Goal: Browse casually

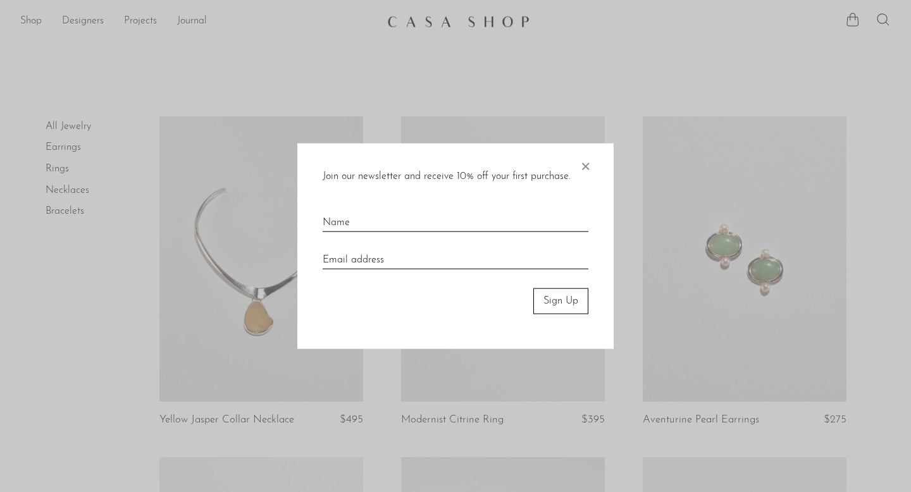
click at [585, 158] on span "×" at bounding box center [585, 164] width 13 height 41
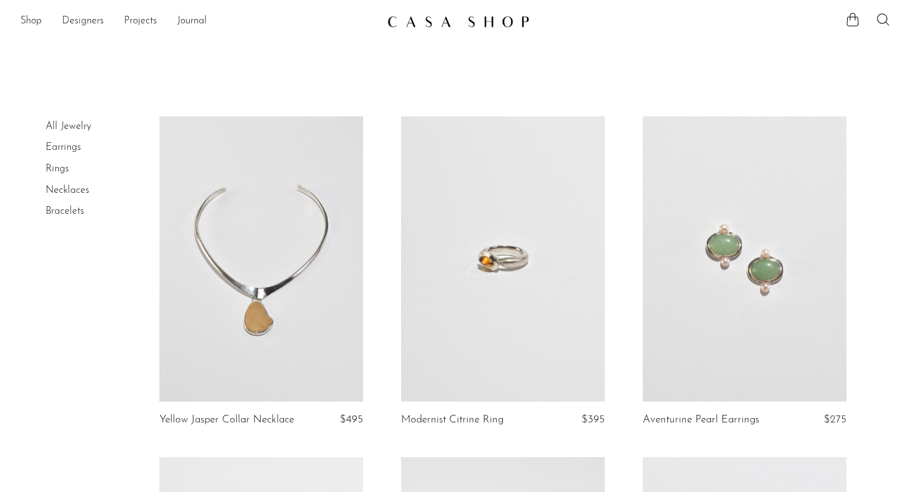
click at [58, 168] on link "Rings" at bounding box center [57, 169] width 23 height 10
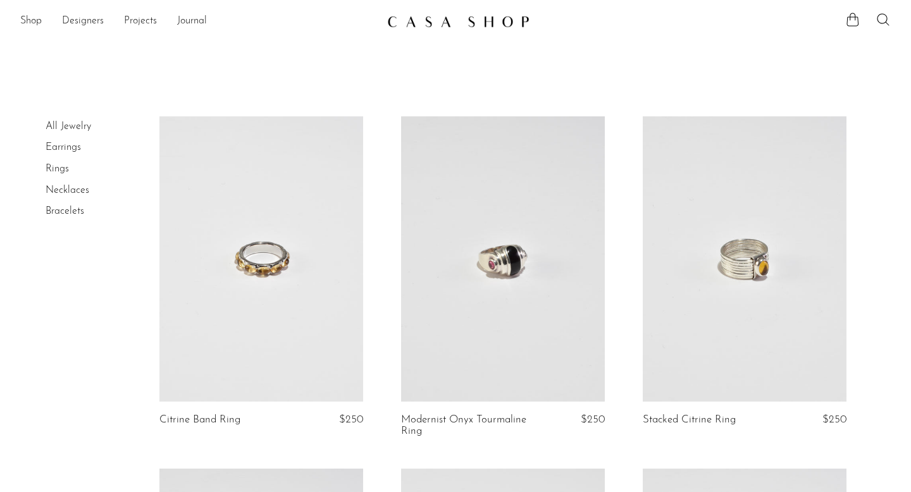
click at [60, 195] on link "Necklaces" at bounding box center [68, 190] width 44 height 10
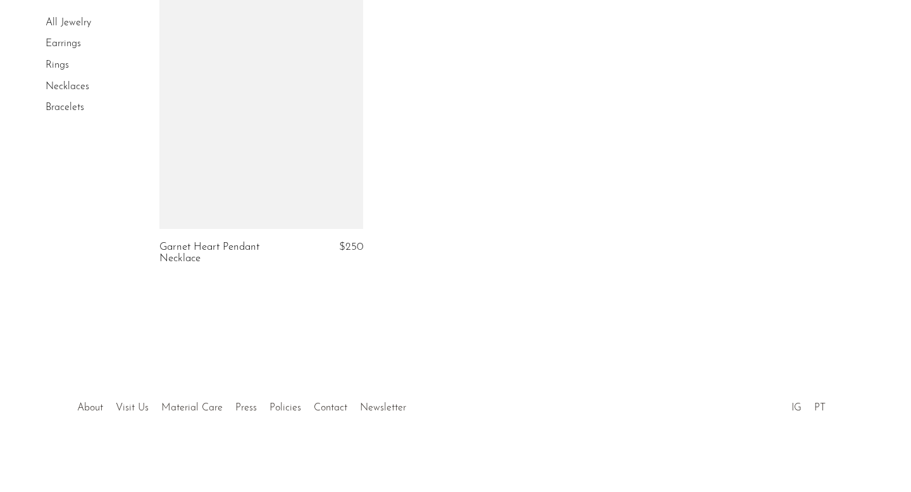
scroll to position [2951, 0]
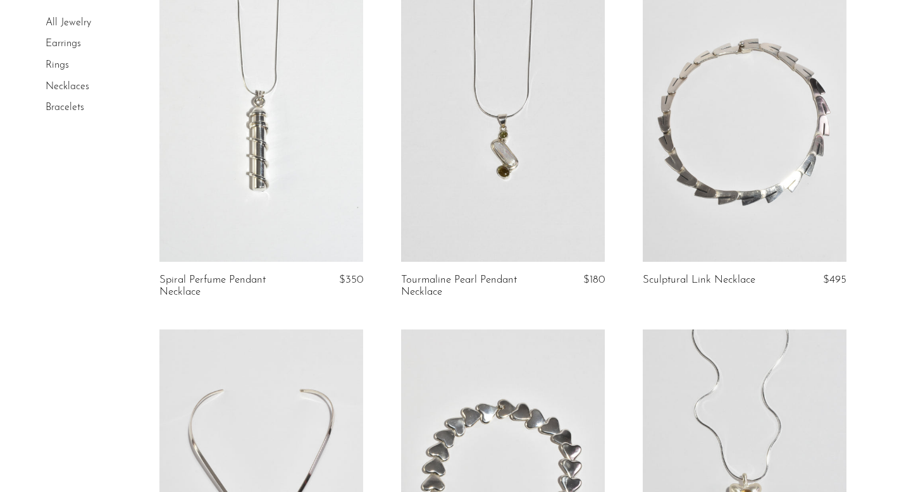
click at [65, 107] on link "Bracelets" at bounding box center [65, 108] width 39 height 10
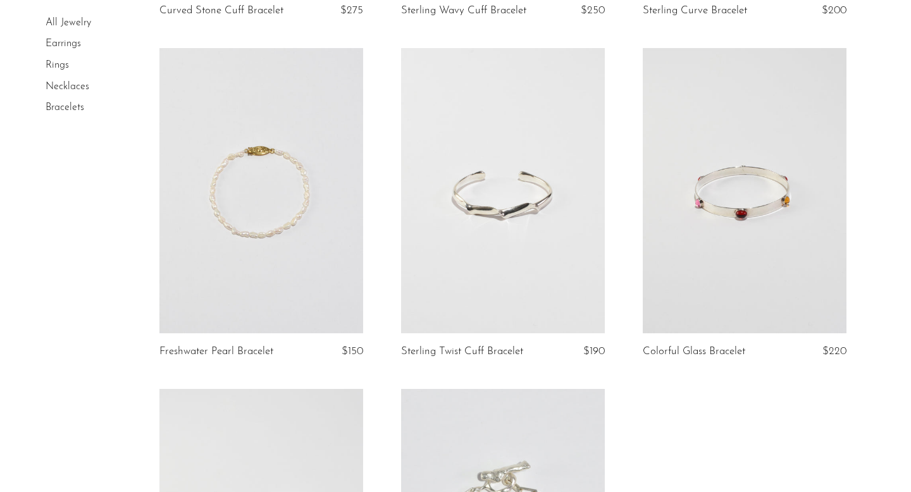
scroll to position [637, 0]
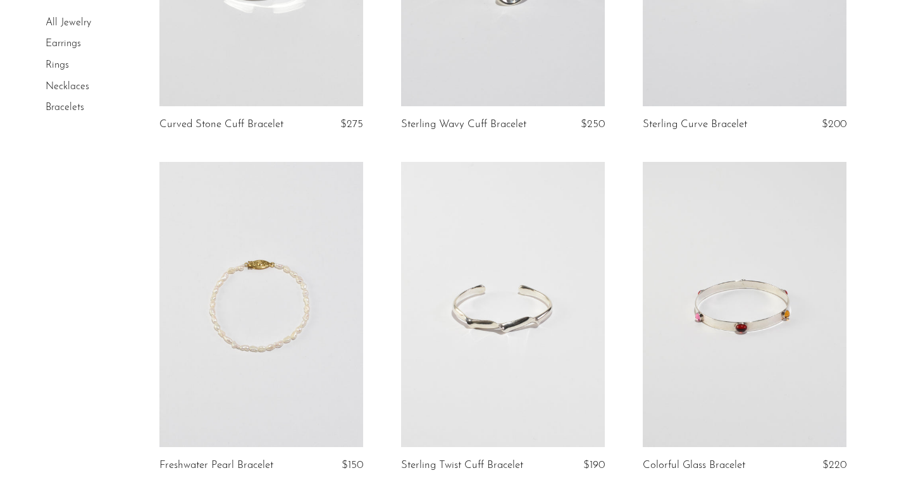
click at [56, 62] on link "Rings" at bounding box center [57, 65] width 23 height 10
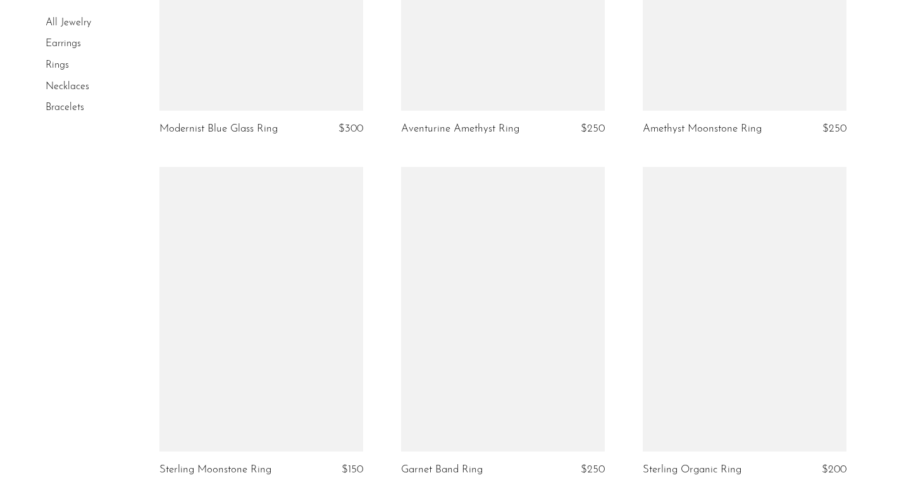
scroll to position [3883, 0]
